Goal: Transaction & Acquisition: Purchase product/service

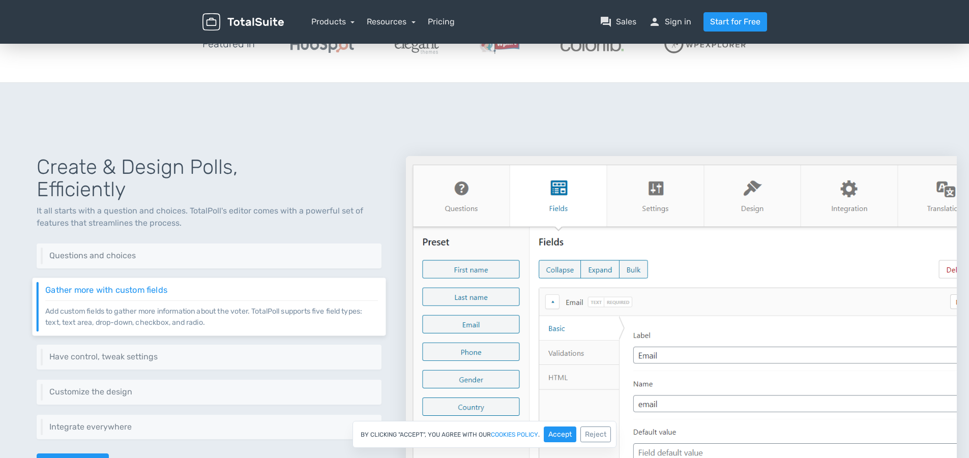
scroll to position [315, 0]
click at [393, 21] on link "Resources" at bounding box center [391, 22] width 49 height 10
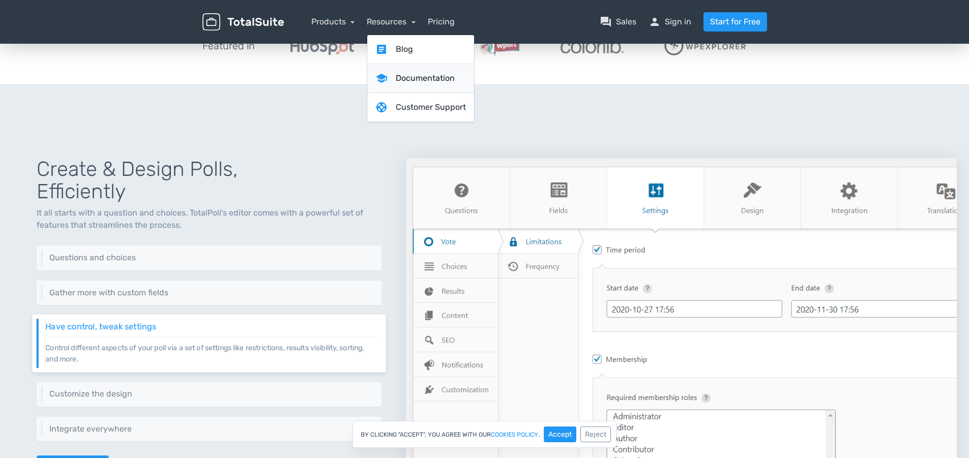
click at [399, 77] on link "school Documentation" at bounding box center [420, 78] width 107 height 29
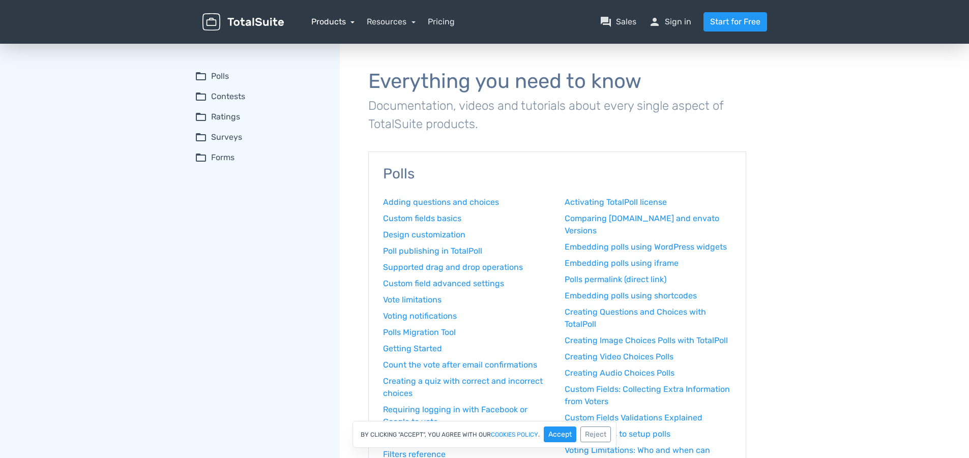
click at [336, 22] on link "Products" at bounding box center [333, 22] width 44 height 10
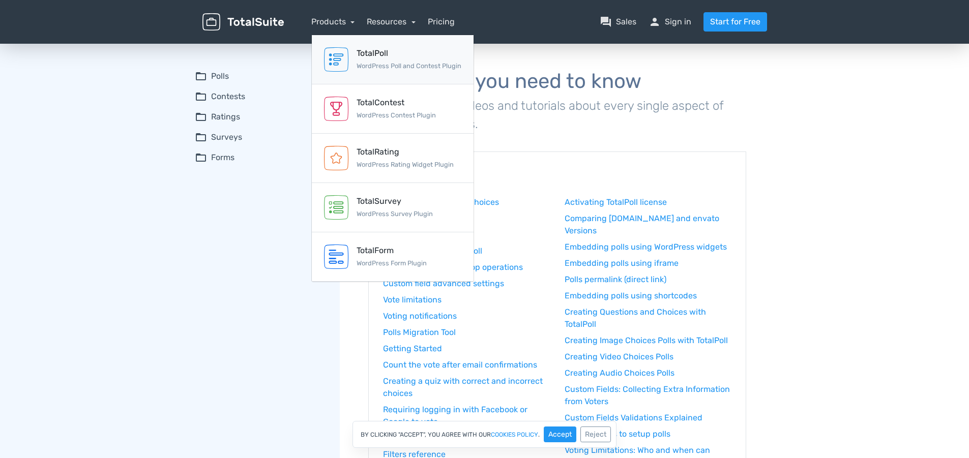
click at [395, 63] on small "WordPress Poll and Contest Plugin" at bounding box center [409, 66] width 105 height 8
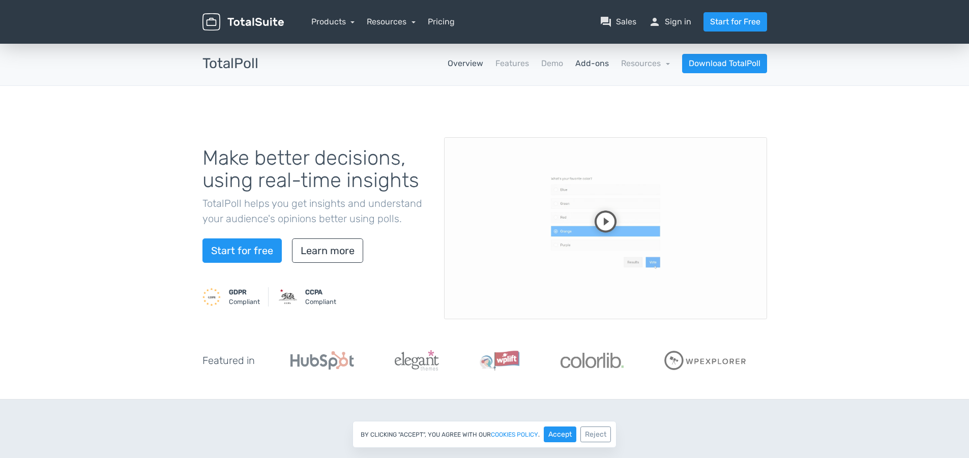
click at [602, 64] on link "Add-ons" at bounding box center [592, 63] width 34 height 12
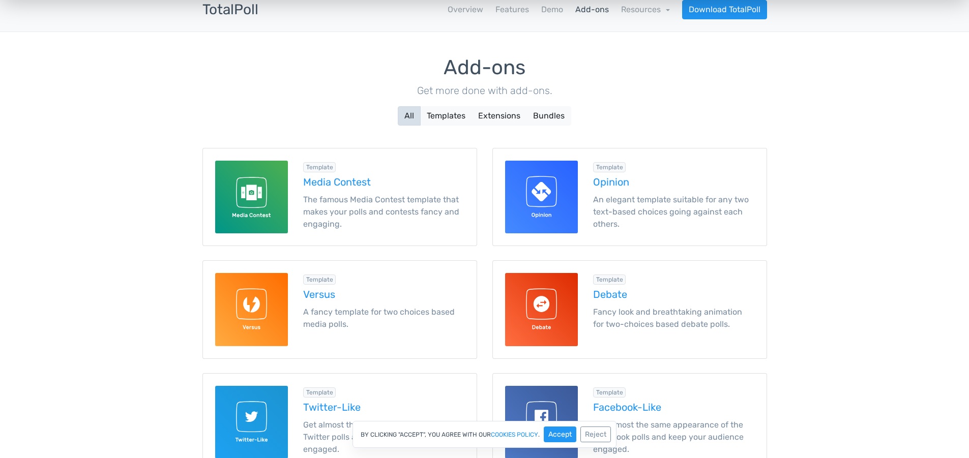
scroll to position [90, 0]
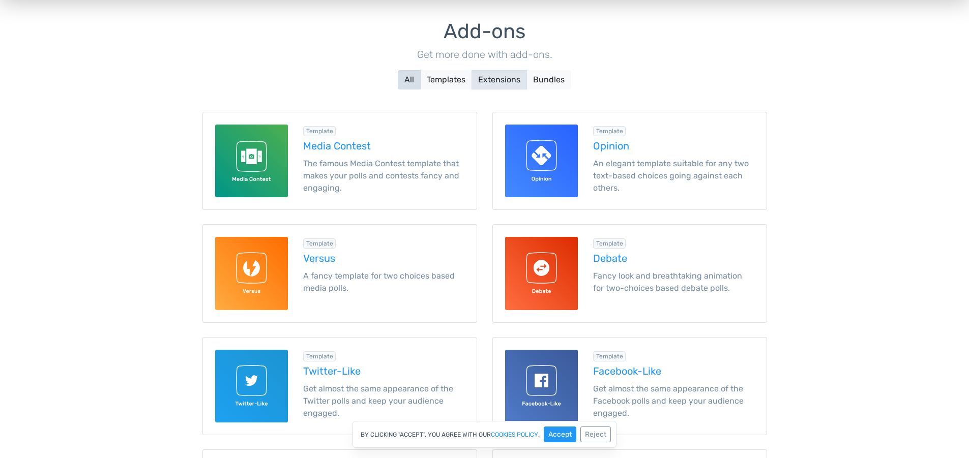
click at [494, 76] on button "Extensions" at bounding box center [499, 79] width 55 height 19
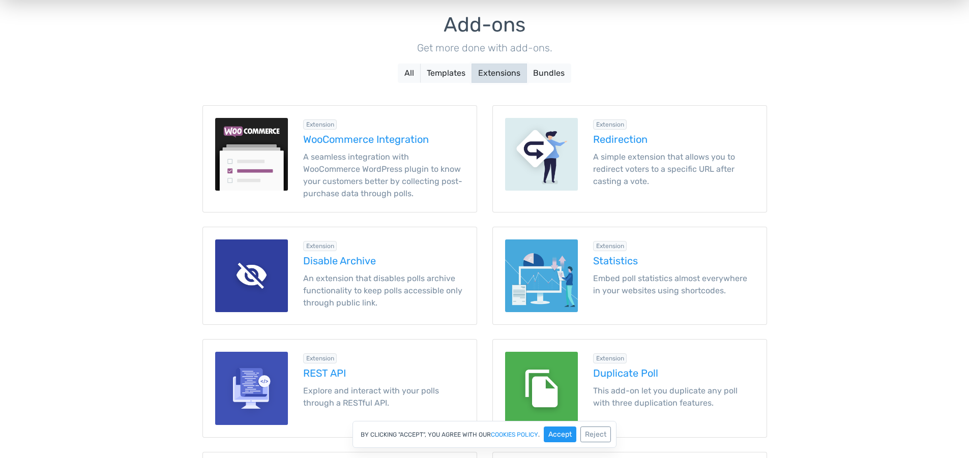
scroll to position [103, 0]
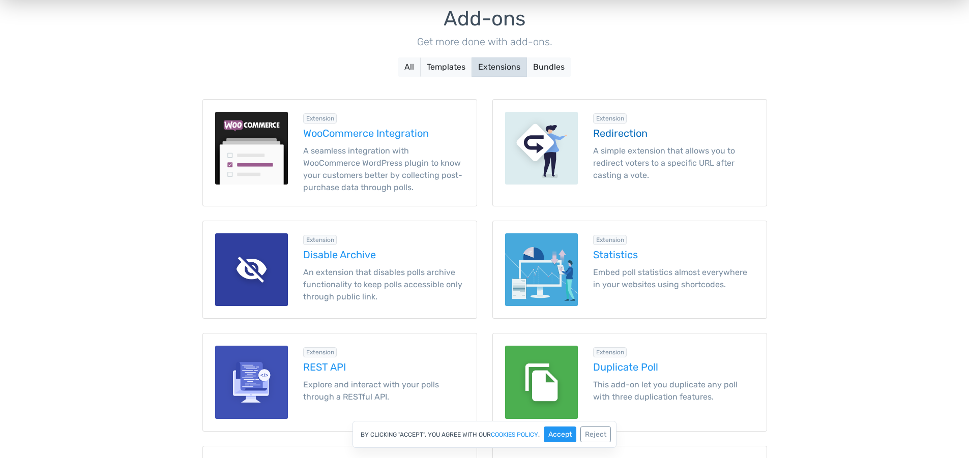
click at [638, 130] on h5 "Redirection" at bounding box center [673, 133] width 161 height 11
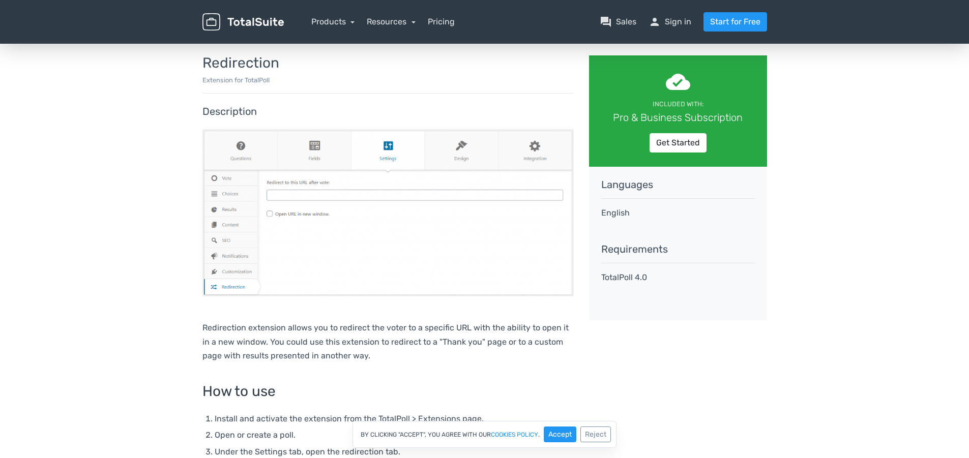
scroll to position [54, 0]
click at [659, 145] on link "Get Started" at bounding box center [678, 143] width 57 height 19
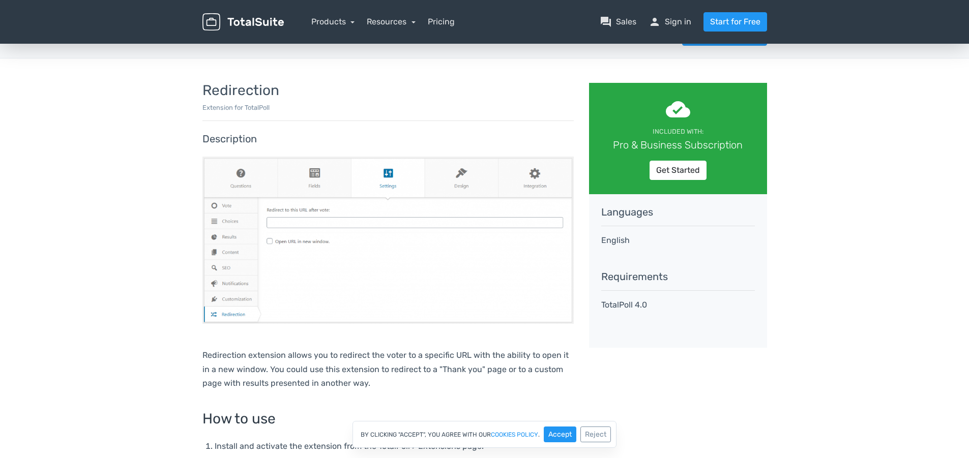
scroll to position [27, 0]
click at [673, 166] on link "Get Started" at bounding box center [678, 170] width 57 height 19
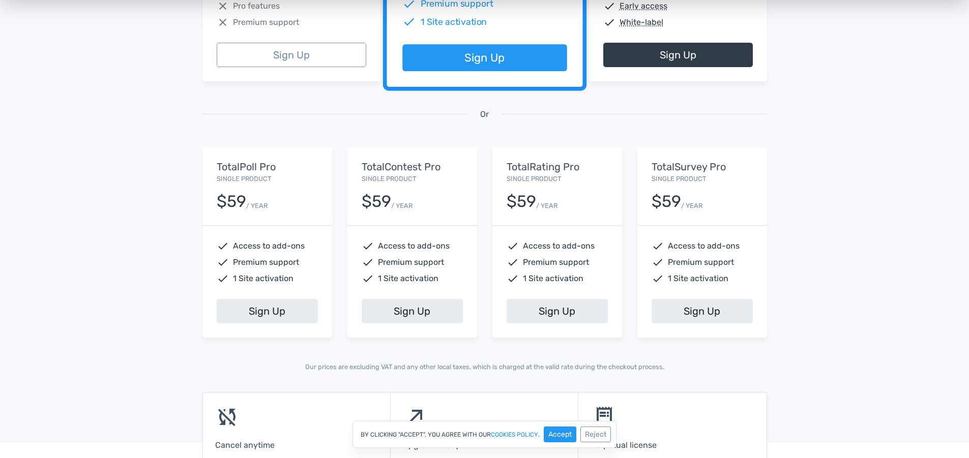
scroll to position [318, 0]
